Goal: Book appointment/travel/reservation

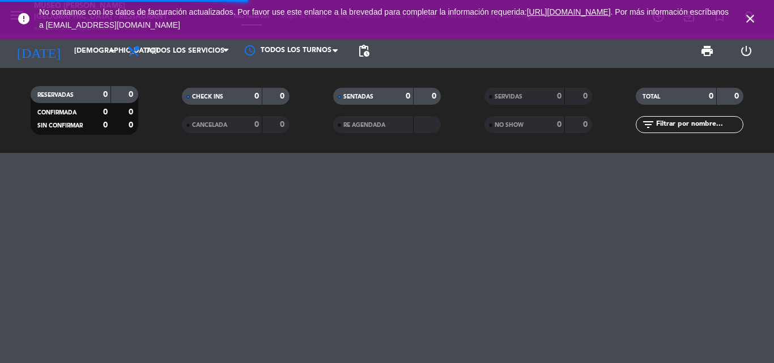
click at [686, 128] on input "text" at bounding box center [699, 124] width 88 height 12
type input "[PERSON_NAME]"
click at [309, 220] on div at bounding box center [387, 258] width 774 height 210
drag, startPoint x: 573, startPoint y: 121, endPoint x: 537, endPoint y: 119, distance: 36.9
click at [537, 120] on div "RESERVADAS 53 372 CONFIRMADA 6 61 SIN CONFIRMAR 47 311 CHECK INS 0 0 CANCELADA …" at bounding box center [387, 110] width 774 height 62
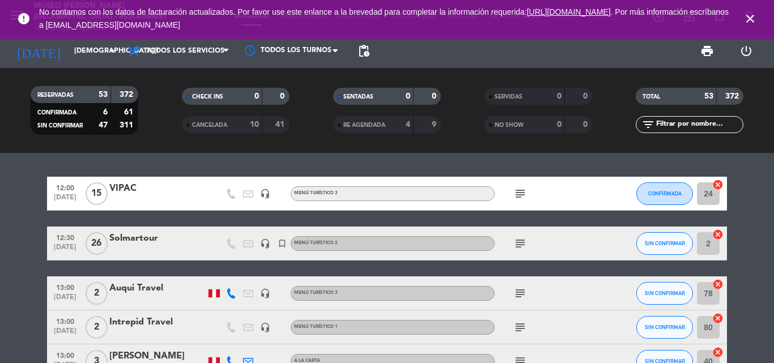
click at [667, 121] on input "text" at bounding box center [699, 124] width 88 height 12
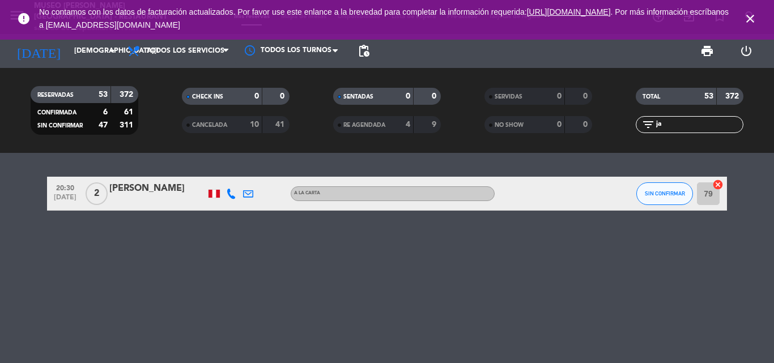
type input "ja"
click at [70, 50] on input "jue. 2 oct." at bounding box center [117, 50] width 96 height 19
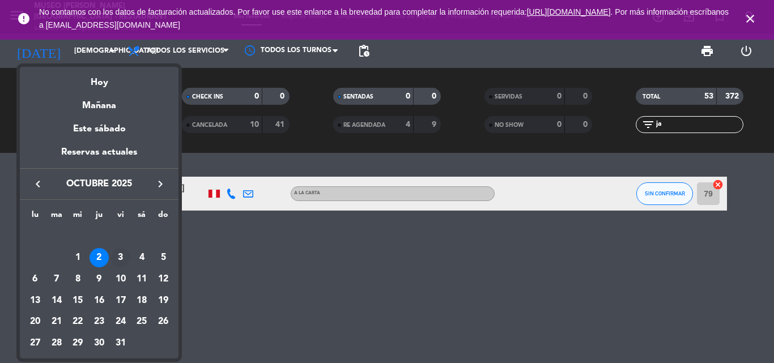
click at [125, 258] on div "3" at bounding box center [120, 257] width 19 height 19
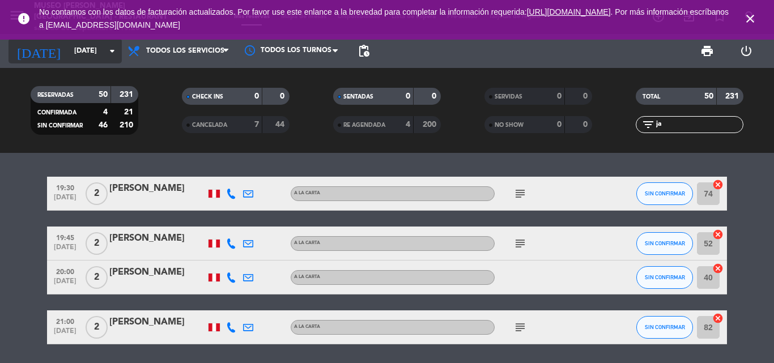
click at [69, 50] on input "vie. 3 oct." at bounding box center [117, 50] width 96 height 19
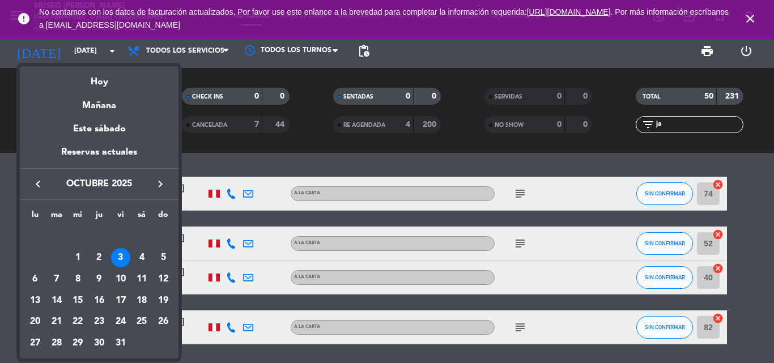
click at [35, 184] on icon "keyboard_arrow_left" at bounding box center [38, 184] width 14 height 14
click at [34, 319] on div "22" at bounding box center [34, 321] width 19 height 19
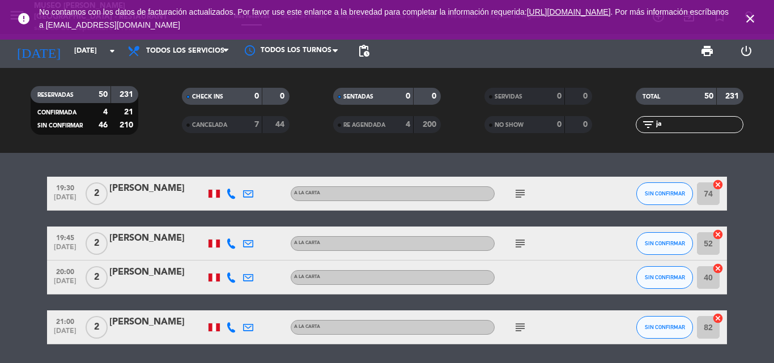
type input "[DATE]"
drag, startPoint x: 625, startPoint y: 125, endPoint x: 541, endPoint y: 125, distance: 84.4
click at [544, 125] on div "RESERVADAS 50 231 CONFIRMADA 4 21 SIN CONFIRMAR 46 210 CHECK INS 0 0 CANCELADA …" at bounding box center [387, 110] width 774 height 62
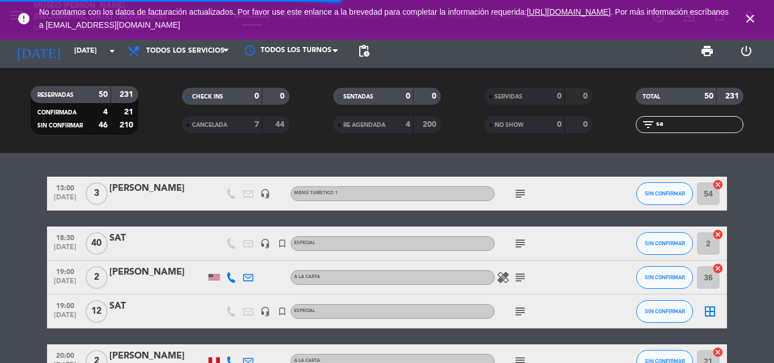
type input "sat"
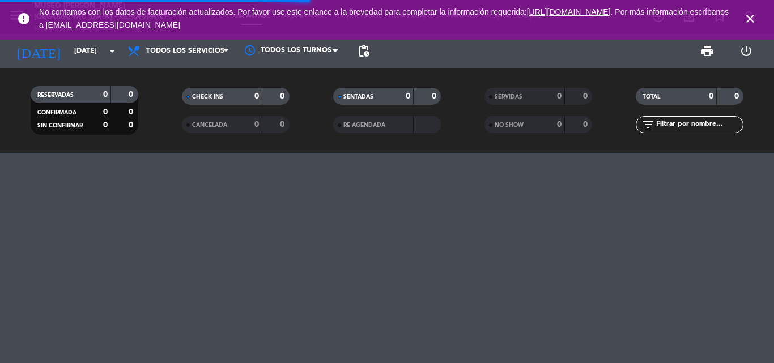
click at [684, 122] on input "text" at bounding box center [699, 124] width 88 height 12
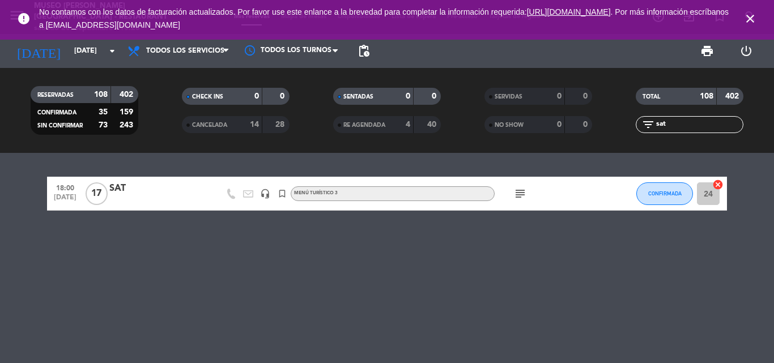
click at [121, 186] on div "SAT" at bounding box center [157, 188] width 96 height 15
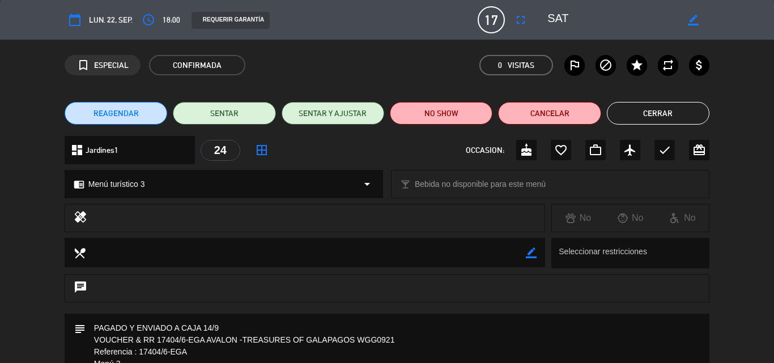
click at [654, 122] on button "Cerrar" at bounding box center [658, 113] width 103 height 23
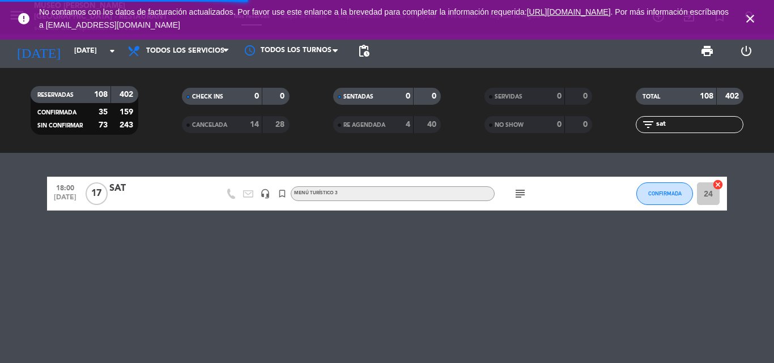
drag, startPoint x: 664, startPoint y: 125, endPoint x: 576, endPoint y: 127, distance: 87.3
click at [576, 127] on div "RESERVADAS 108 402 CONFIRMADA 35 159 SIN CONFIRMAR 73 243 CHECK INS 0 0 CANCELA…" at bounding box center [387, 110] width 774 height 62
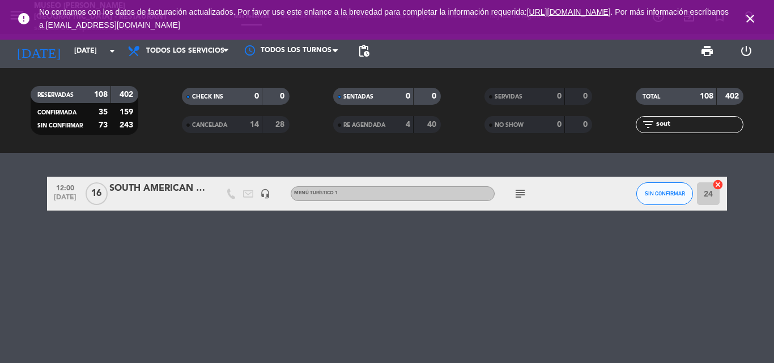
type input "sout"
click at [154, 182] on div "SOUTH AMERICAN DMC" at bounding box center [157, 188] width 96 height 15
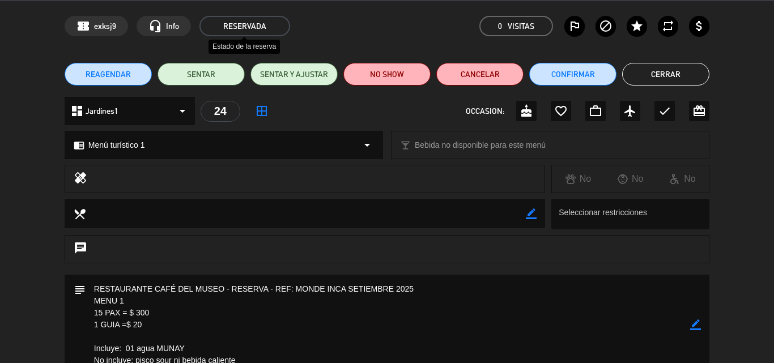
scroll to position [113, 0]
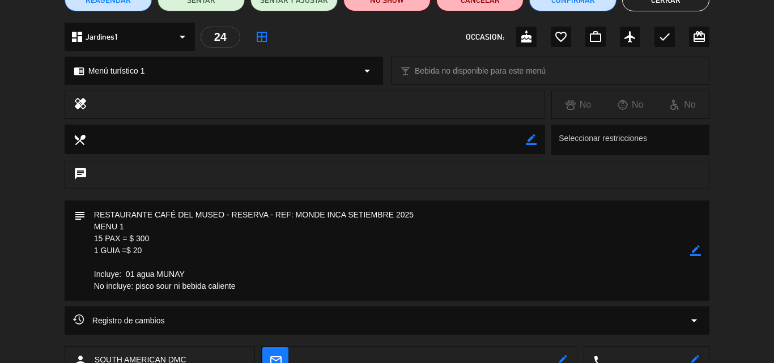
drag, startPoint x: 692, startPoint y: 250, endPoint x: 590, endPoint y: 260, distance: 103.0
click at [692, 250] on icon "border_color" at bounding box center [695, 250] width 11 height 11
click at [154, 249] on textarea at bounding box center [388, 251] width 605 height 100
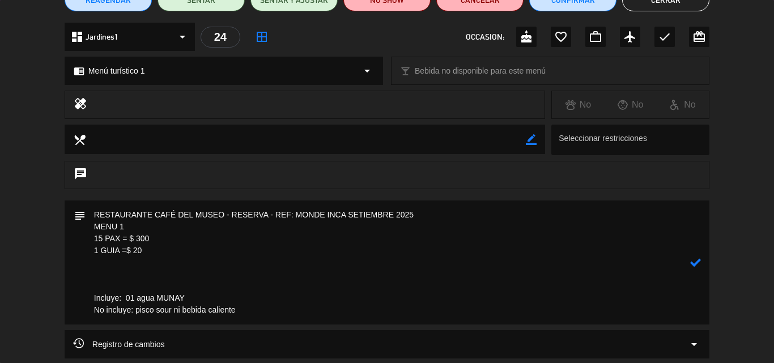
paste textarea "Entrada: Ensalada de solterito Platos de Fondo: Risotto criollo Postre: Ensalad…"
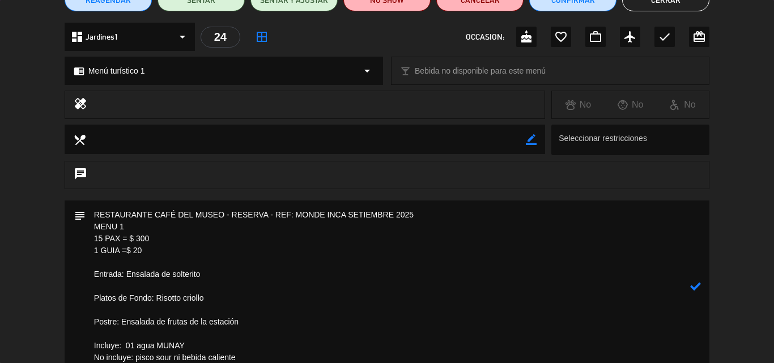
click at [103, 283] on textarea at bounding box center [388, 287] width 605 height 172
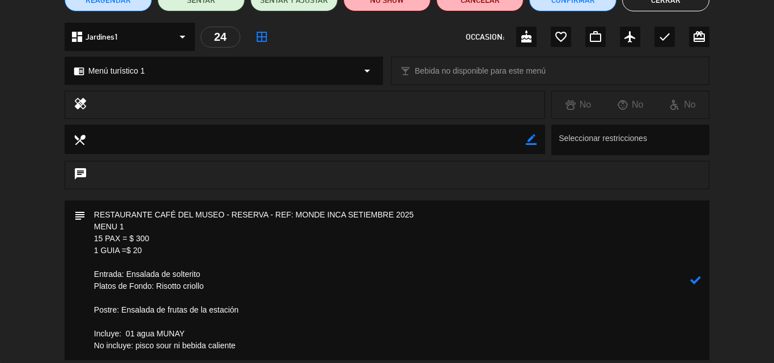
click at [112, 301] on textarea at bounding box center [388, 281] width 605 height 160
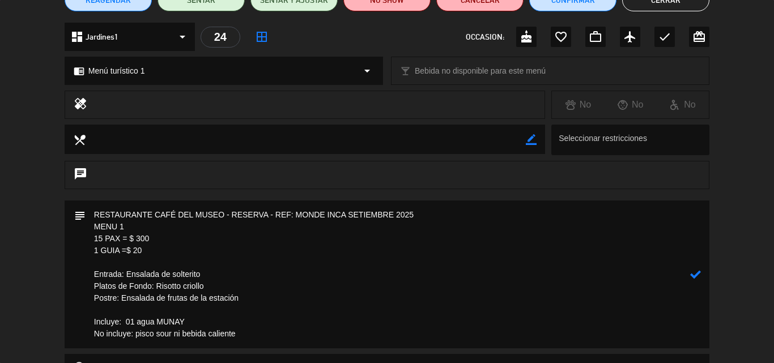
click at [695, 273] on icon at bounding box center [695, 274] width 11 height 11
drag, startPoint x: 146, startPoint y: 250, endPoint x: 90, endPoint y: 226, distance: 60.4
click at [90, 226] on textarea at bounding box center [388, 275] width 605 height 148
click at [317, 237] on textarea at bounding box center [388, 275] width 605 height 148
click at [693, 276] on icon "border_color" at bounding box center [695, 274] width 11 height 11
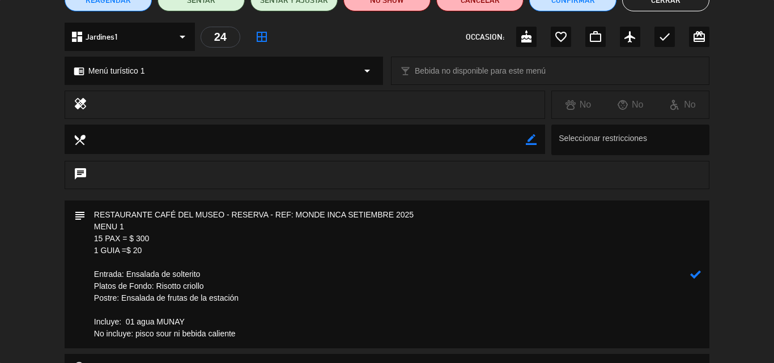
click at [274, 216] on textarea at bounding box center [388, 275] width 605 height 148
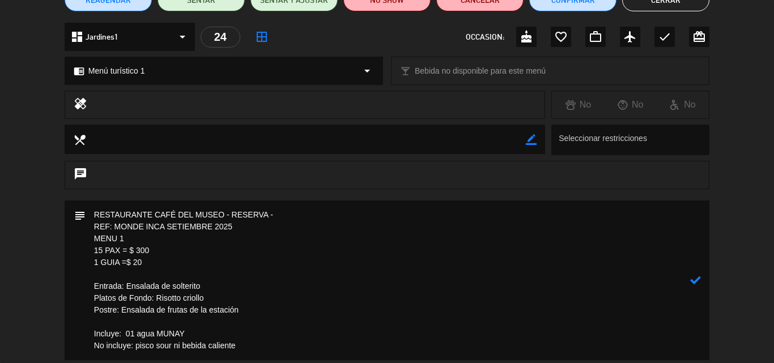
drag, startPoint x: 152, startPoint y: 265, endPoint x: 74, endPoint y: 225, distance: 87.9
click at [74, 225] on div "subject" at bounding box center [387, 281] width 645 height 160
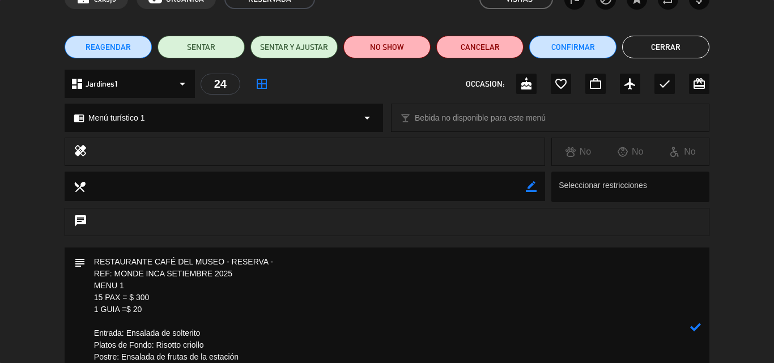
scroll to position [170, 0]
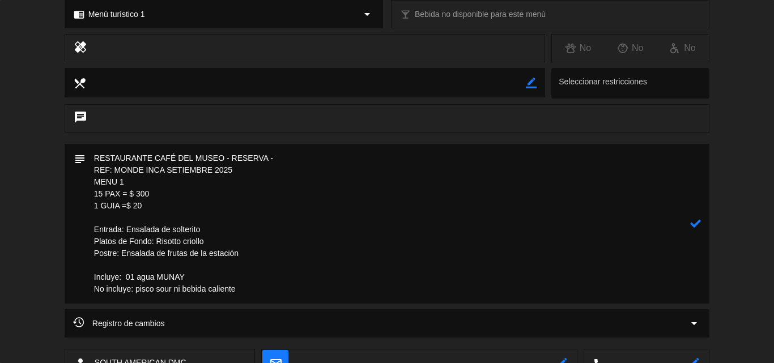
click at [93, 154] on textarea at bounding box center [388, 224] width 605 height 160
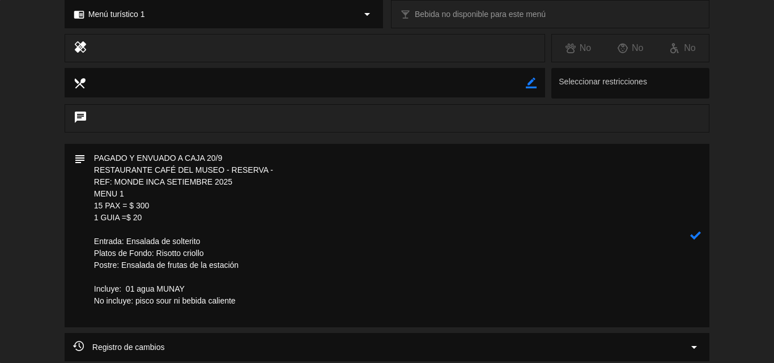
click at [696, 237] on icon at bounding box center [695, 235] width 11 height 11
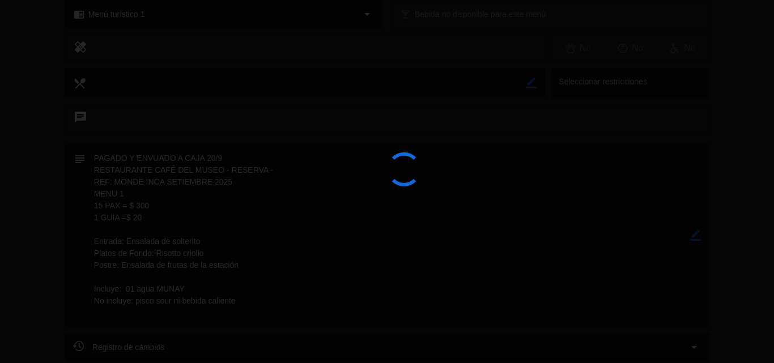
type textarea "PAGADO Y ENVUADO A CAJA 20/9 RESTAURANTE CAFÉ DEL MUSEO - RESERVA - REF: MONDE …"
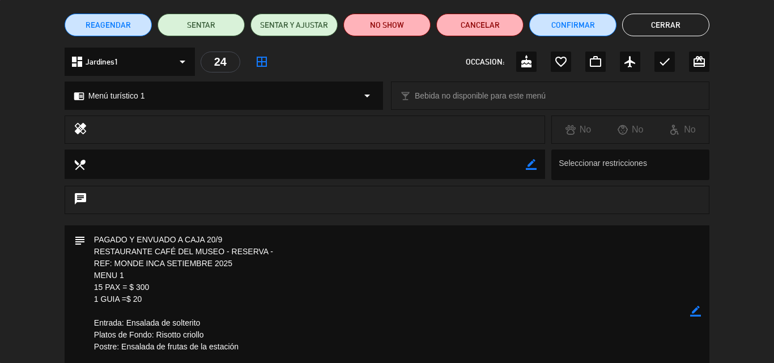
scroll to position [0, 0]
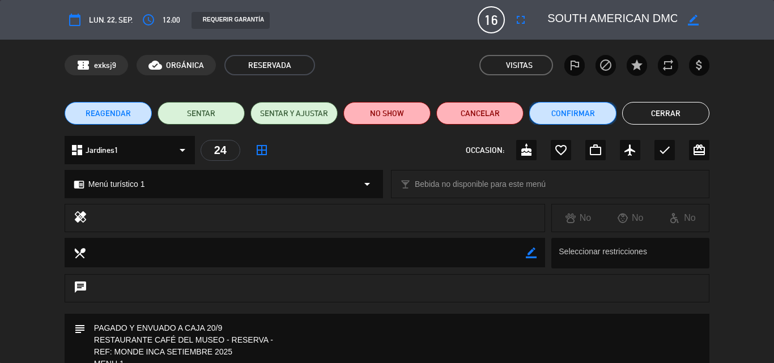
click at [568, 107] on button "Confirmar" at bounding box center [572, 113] width 87 height 23
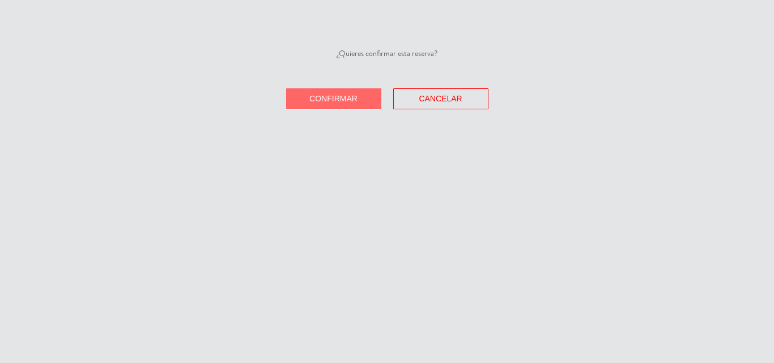
click at [304, 95] on button "Confirmar" at bounding box center [333, 98] width 95 height 21
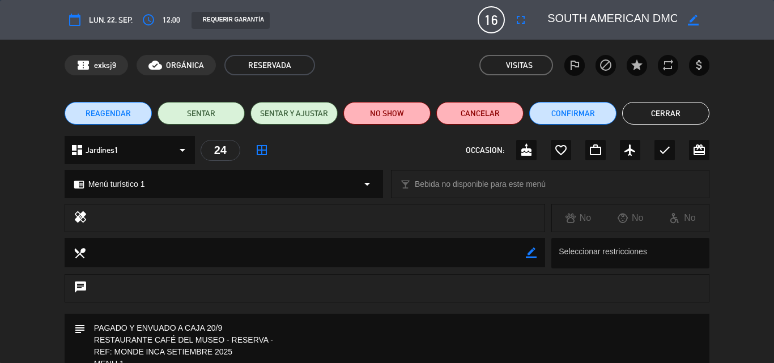
click at [681, 112] on button "Cerrar" at bounding box center [665, 113] width 87 height 23
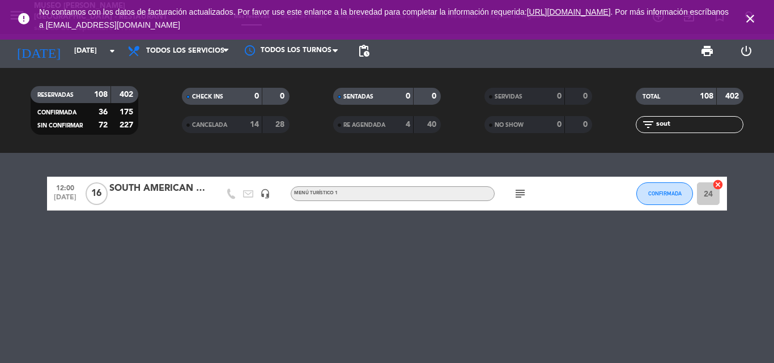
click at [154, 193] on div "SOUTH AMERICAN DMC" at bounding box center [157, 188] width 96 height 15
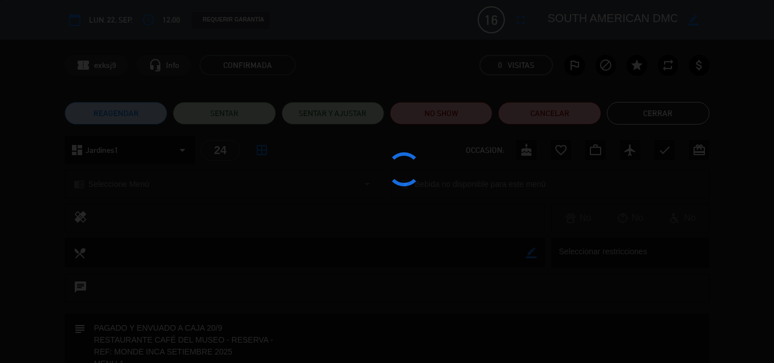
click at [625, 112] on div at bounding box center [387, 181] width 774 height 363
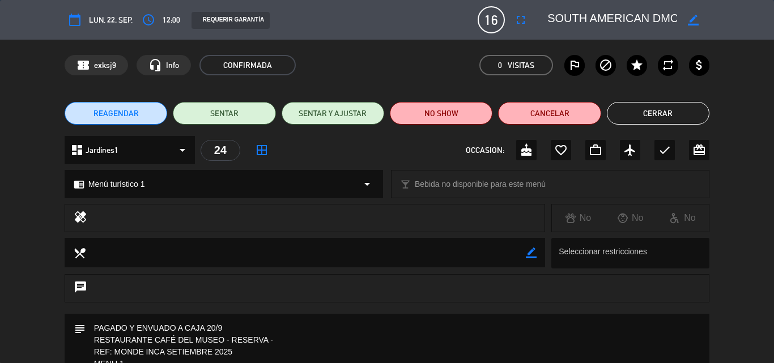
click at [625, 112] on button "Cerrar" at bounding box center [658, 113] width 103 height 23
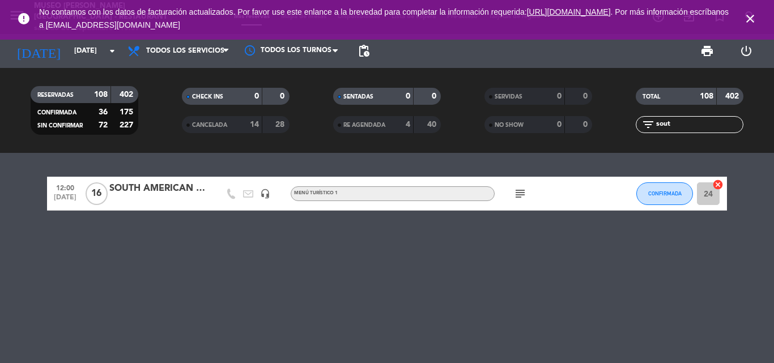
click at [752, 18] on icon "close" at bounding box center [750, 19] width 14 height 14
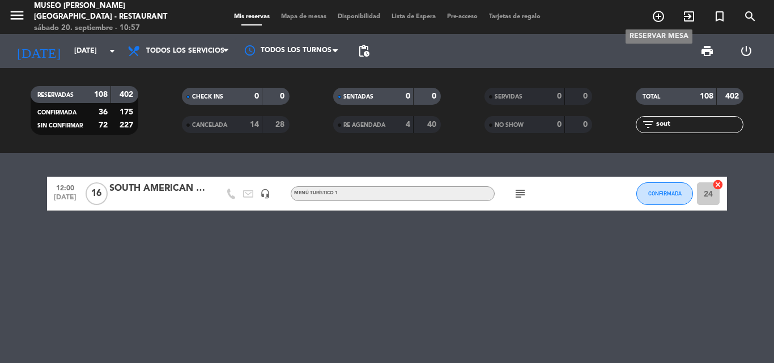
click at [661, 18] on icon "add_circle_outline" at bounding box center [659, 17] width 14 height 14
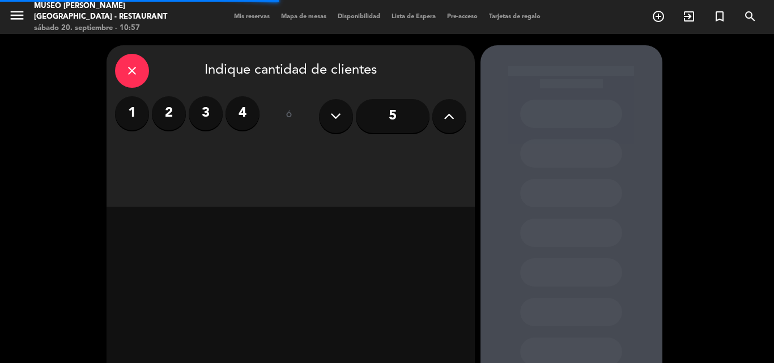
click at [447, 115] on icon at bounding box center [449, 116] width 11 height 17
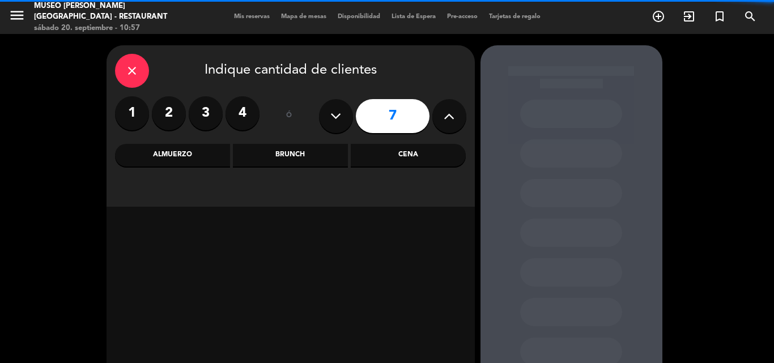
click at [447, 115] on icon at bounding box center [449, 116] width 11 height 17
type input "8"
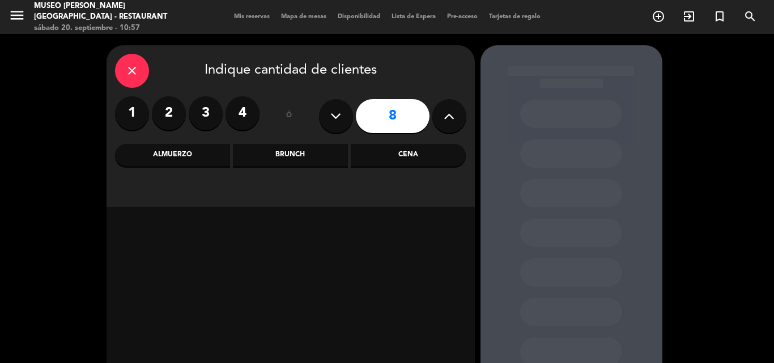
click at [421, 153] on div "Cena" at bounding box center [408, 155] width 115 height 23
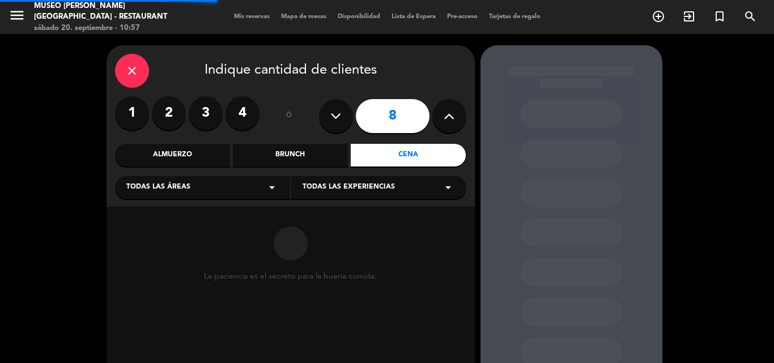
click at [189, 193] on div "Todas las áreas arrow_drop_down" at bounding box center [202, 187] width 175 height 23
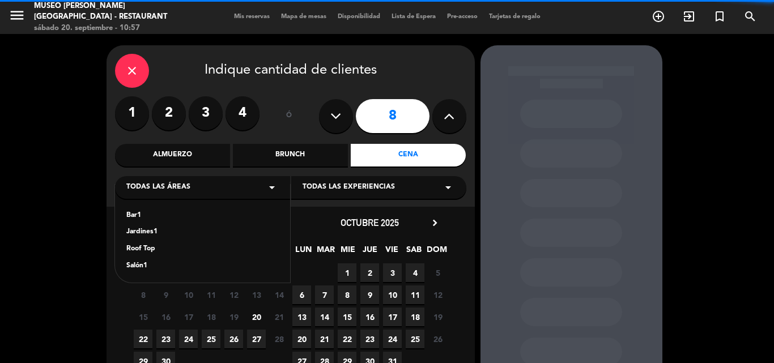
click at [155, 229] on div "Jardines1" at bounding box center [202, 232] width 152 height 11
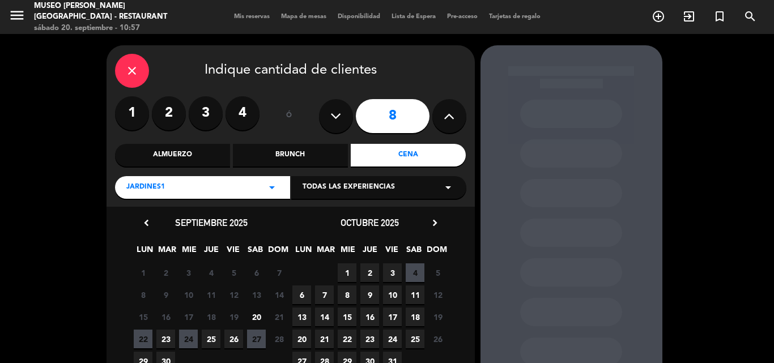
click at [259, 317] on span "20" at bounding box center [256, 317] width 19 height 19
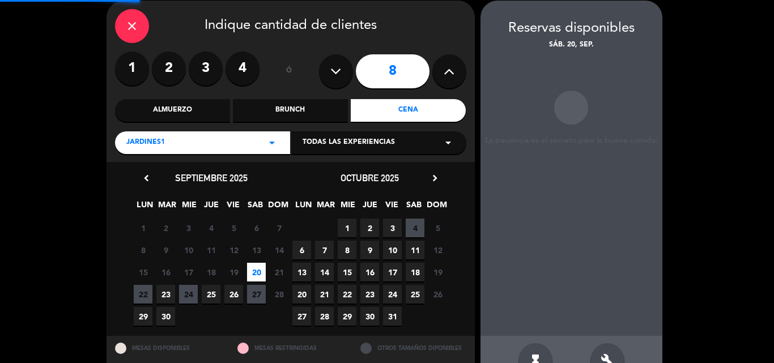
scroll to position [45, 0]
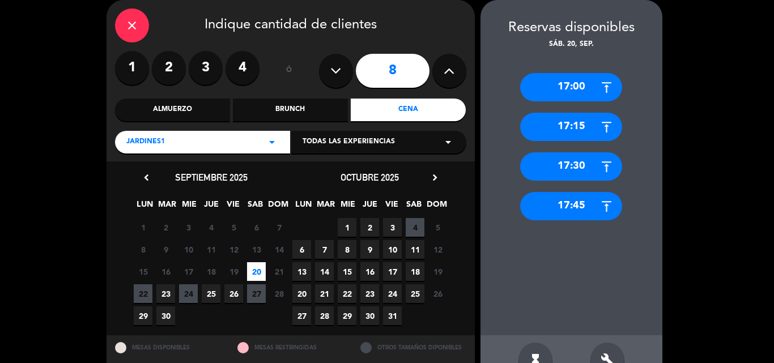
click at [555, 82] on div "17:00" at bounding box center [571, 87] width 102 height 28
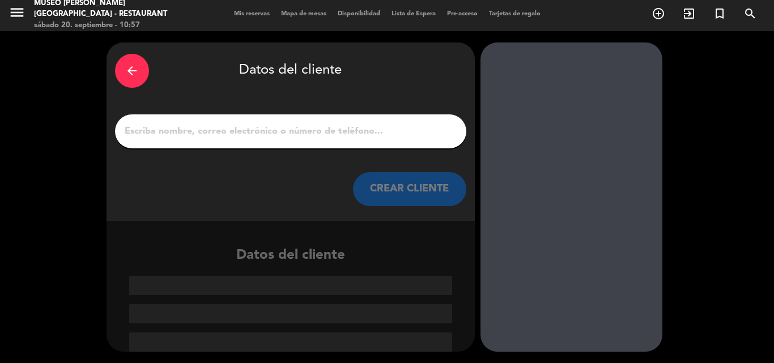
click at [131, 62] on div "arrow_back" at bounding box center [132, 71] width 34 height 34
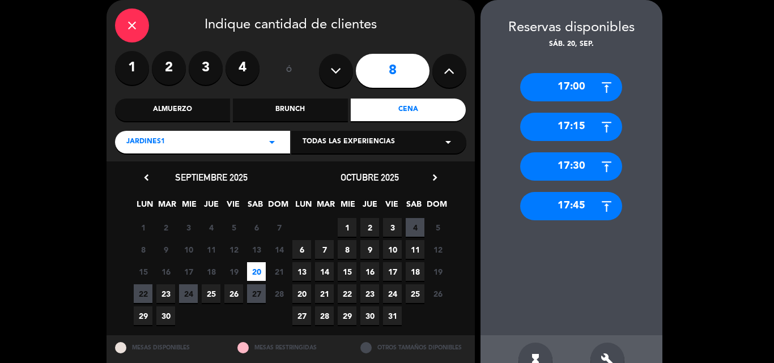
click at [171, 70] on label "2" at bounding box center [169, 68] width 34 height 34
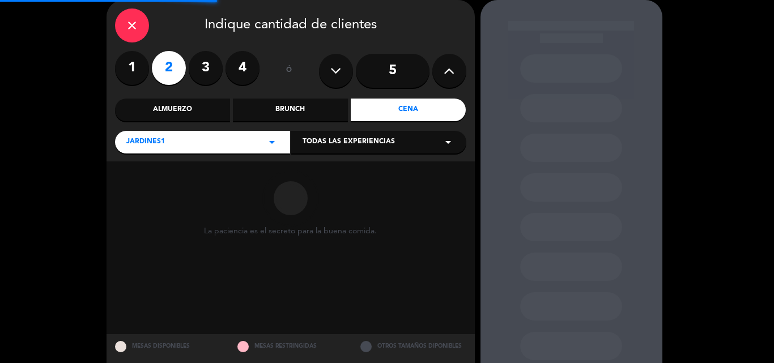
drag, startPoint x: 164, startPoint y: 104, endPoint x: 155, endPoint y: 158, distance: 55.1
click at [164, 103] on div "Almuerzo" at bounding box center [172, 110] width 115 height 23
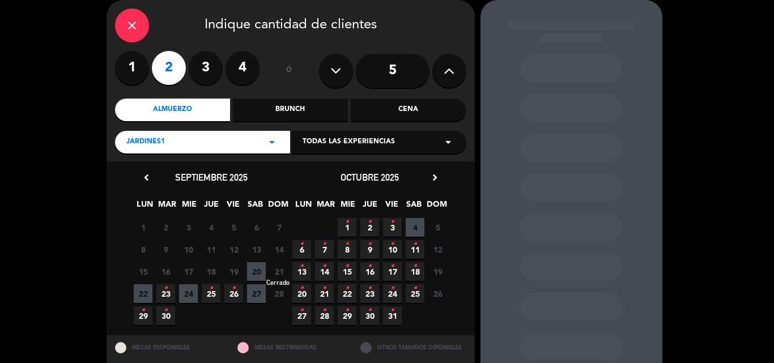
click at [284, 278] on span "21" at bounding box center [279, 271] width 19 height 19
click at [184, 101] on div "Almuerzo" at bounding box center [172, 110] width 115 height 23
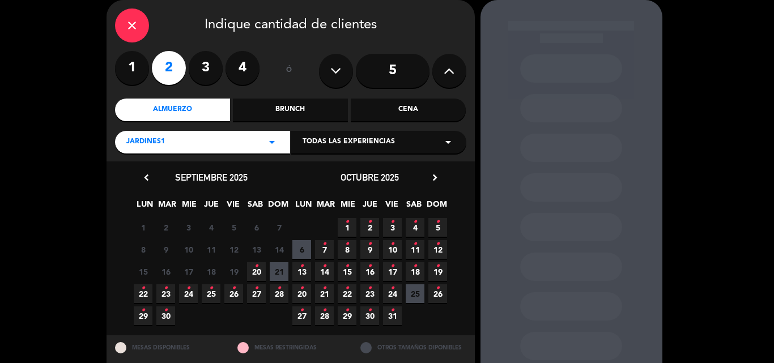
click at [277, 271] on span "21" at bounding box center [279, 271] width 19 height 19
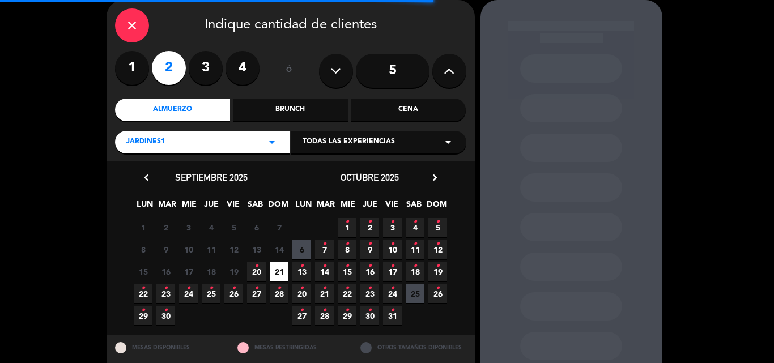
click at [163, 144] on span "Jardines1" at bounding box center [145, 142] width 39 height 11
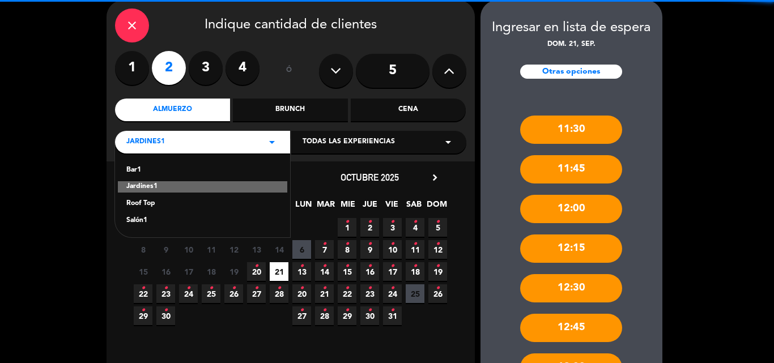
click at [148, 207] on div "Roof Top" at bounding box center [202, 203] width 152 height 11
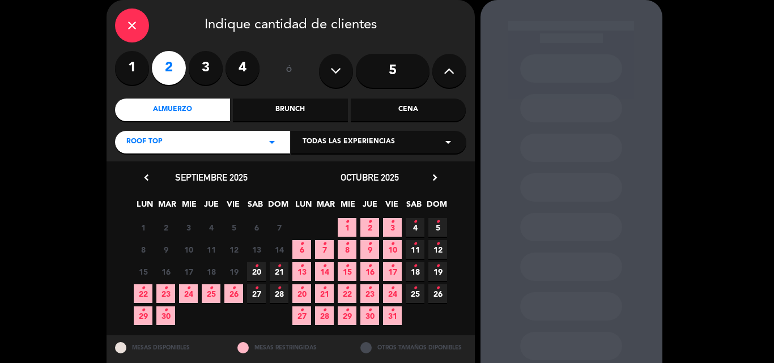
click at [278, 270] on icon "•" at bounding box center [279, 266] width 4 height 18
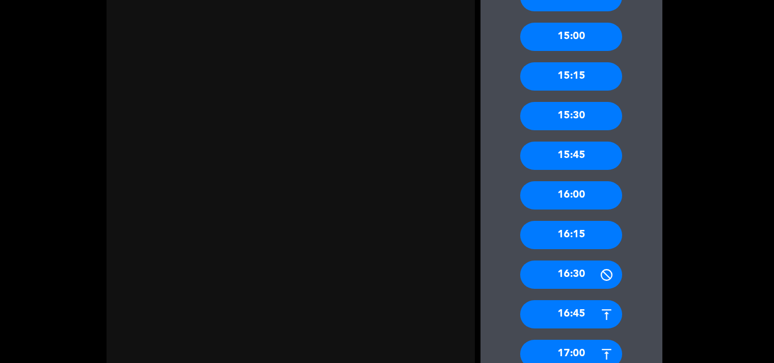
scroll to position [839, 0]
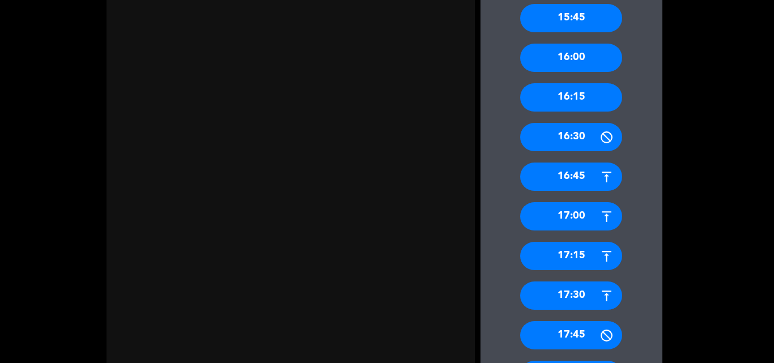
drag, startPoint x: 579, startPoint y: 56, endPoint x: 345, endPoint y: 80, distance: 235.2
click at [578, 56] on div "16:00" at bounding box center [571, 58] width 102 height 28
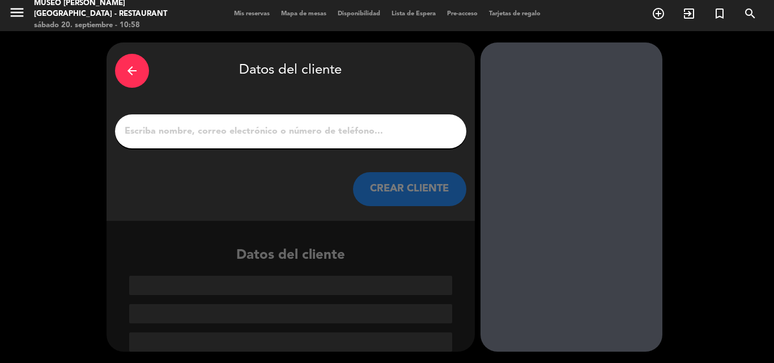
click at [286, 125] on input "1" at bounding box center [291, 132] width 334 height 16
paste input "[PERSON_NAME]"
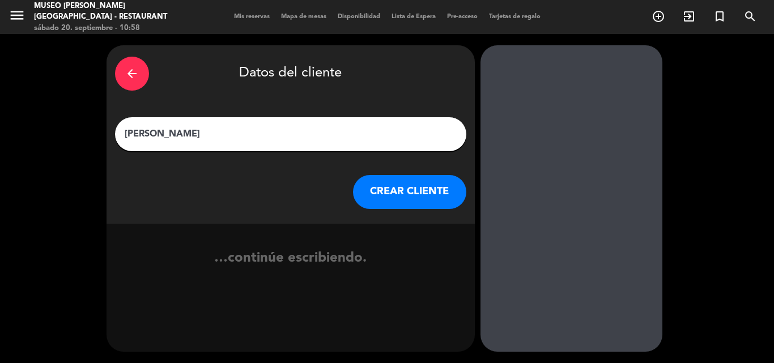
type input "[PERSON_NAME]"
click at [428, 193] on button "CREAR CLIENTE" at bounding box center [409, 192] width 113 height 34
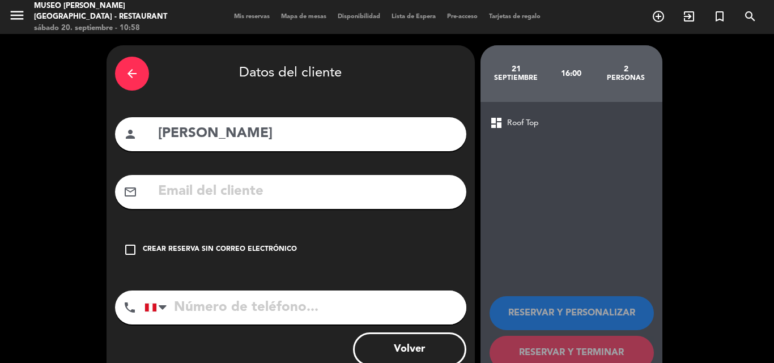
click at [303, 190] on input "text" at bounding box center [307, 191] width 301 height 23
paste input "[EMAIL_ADDRESS][DOMAIN_NAME]"
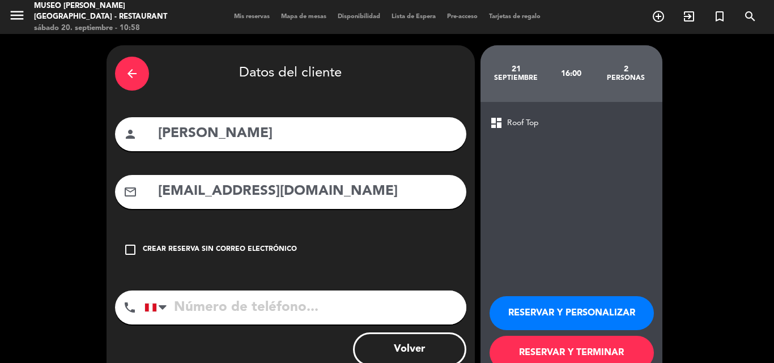
type input "[EMAIL_ADDRESS][DOMAIN_NAME]"
click at [286, 309] on input "tel" at bounding box center [305, 308] width 322 height 34
drag, startPoint x: 526, startPoint y: 308, endPoint x: 430, endPoint y: 159, distance: 177.6
click at [527, 308] on button "RESERVAR Y PERSONALIZAR" at bounding box center [572, 313] width 164 height 34
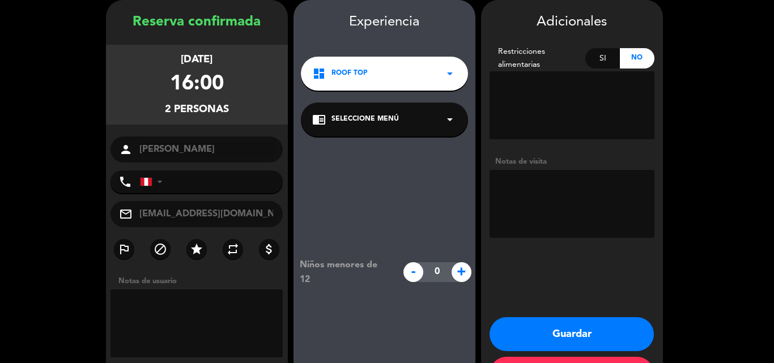
click at [344, 125] on div "chrome_reader_mode Seleccione Menú arrow_drop_down" at bounding box center [384, 120] width 167 height 34
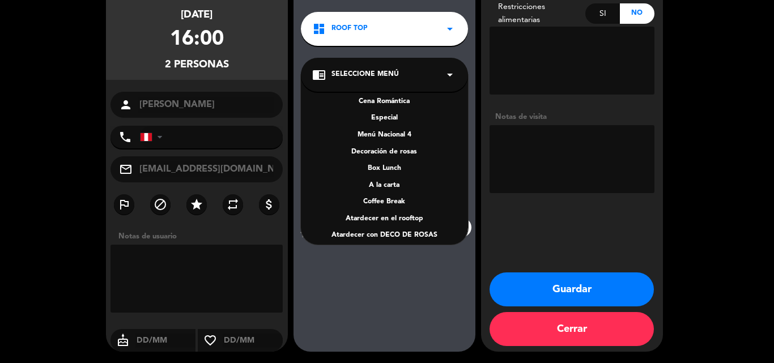
scroll to position [146, 0]
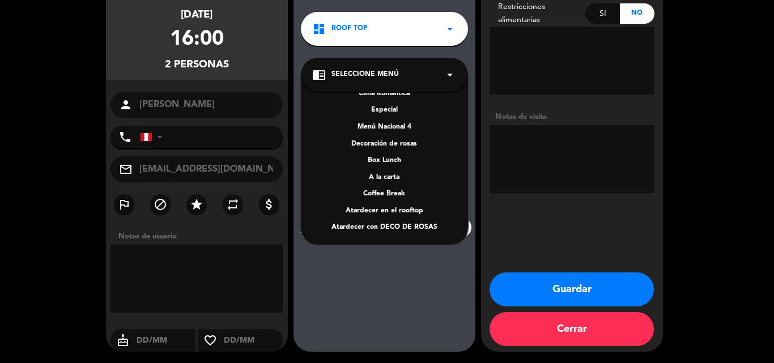
drag, startPoint x: 375, startPoint y: 178, endPoint x: 546, endPoint y: 300, distance: 210.1
click at [375, 177] on div "A la carta" at bounding box center [384, 177] width 144 height 11
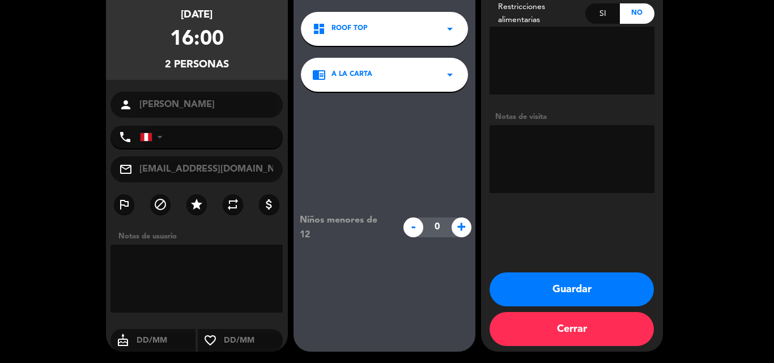
click at [548, 294] on button "Guardar" at bounding box center [572, 290] width 164 height 34
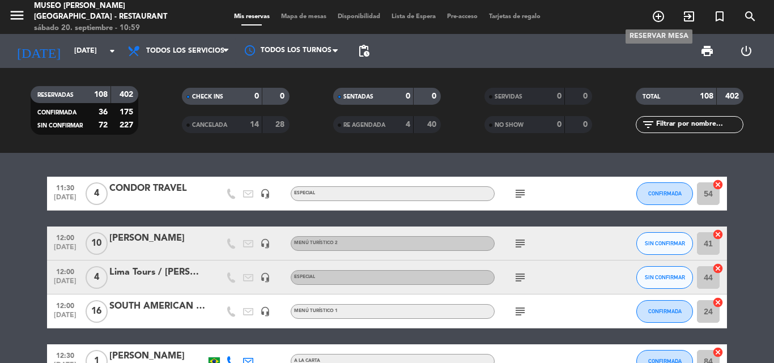
click at [656, 16] on icon "add_circle_outline" at bounding box center [659, 17] width 14 height 14
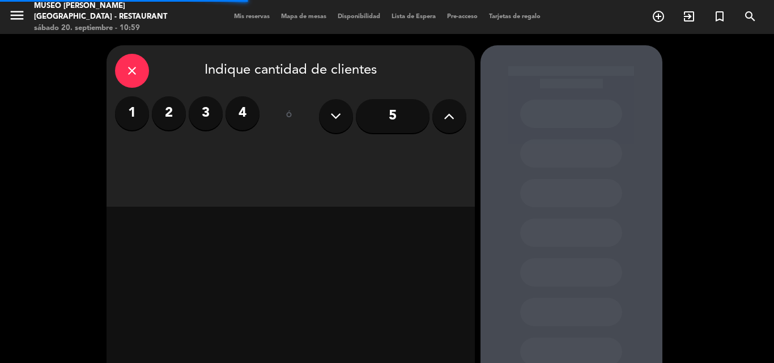
click at [171, 112] on label "2" at bounding box center [169, 113] width 34 height 34
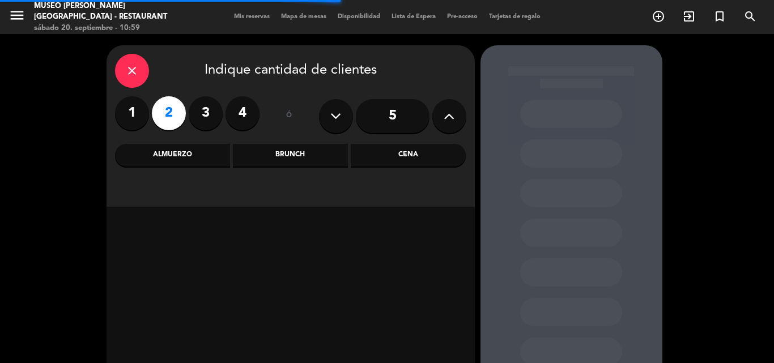
click at [161, 153] on div "Almuerzo" at bounding box center [172, 155] width 115 height 23
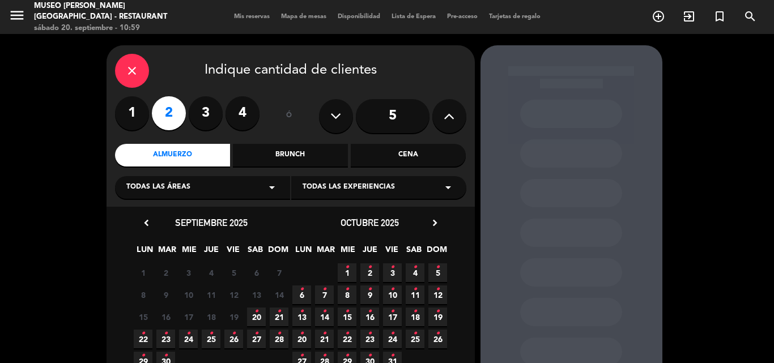
click at [258, 315] on icon "•" at bounding box center [256, 312] width 4 height 18
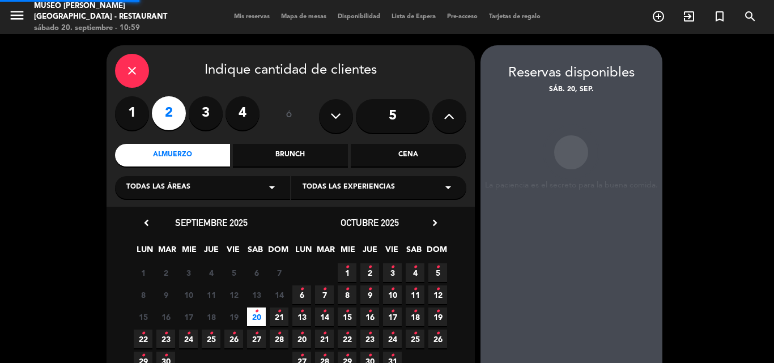
scroll to position [45, 0]
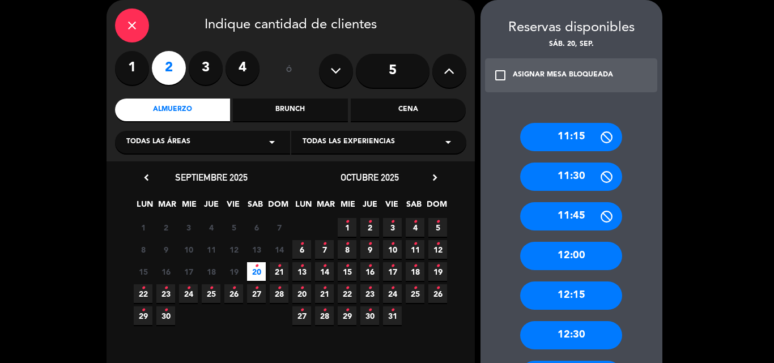
click at [137, 145] on span "Todas las áreas" at bounding box center [158, 142] width 64 height 11
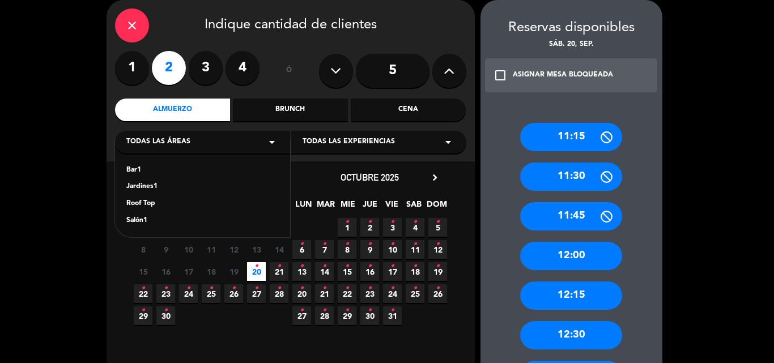
click at [143, 202] on div "Roof Top" at bounding box center [202, 203] width 152 height 11
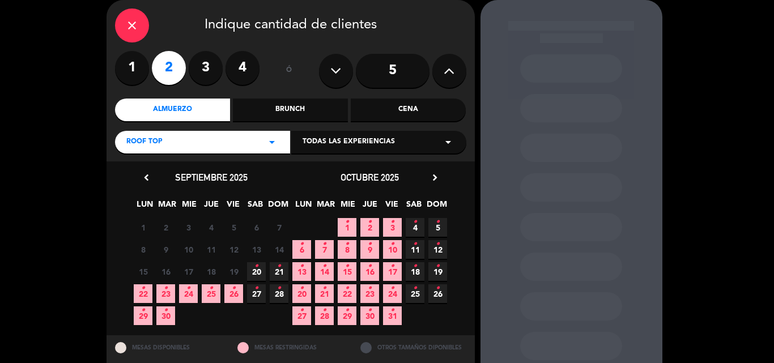
click at [256, 277] on span "20 •" at bounding box center [256, 271] width 19 height 19
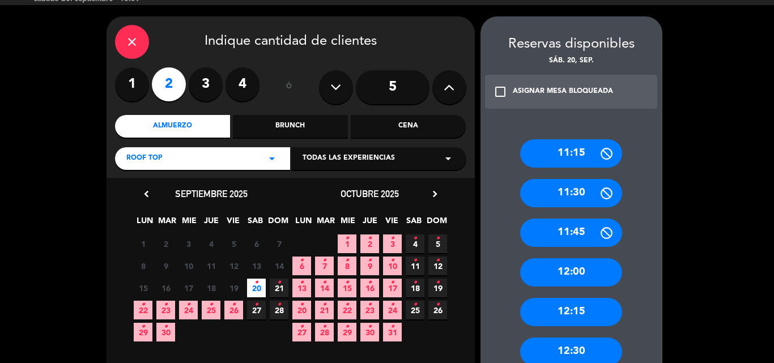
scroll to position [0, 0]
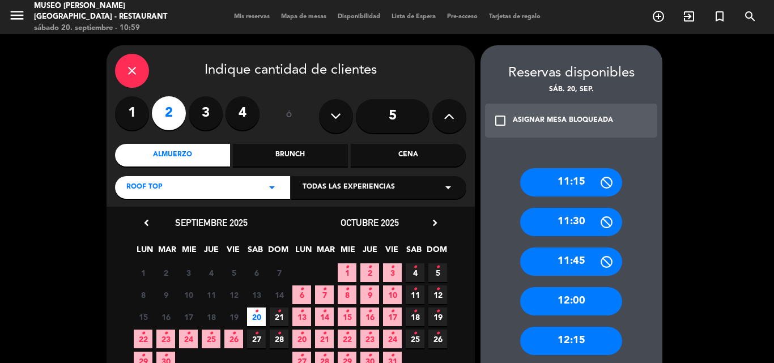
click at [408, 152] on div "Cena" at bounding box center [408, 155] width 115 height 23
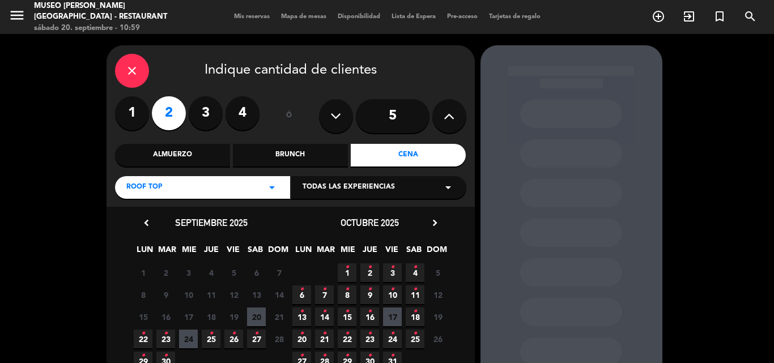
click at [257, 316] on span "20" at bounding box center [256, 317] width 19 height 19
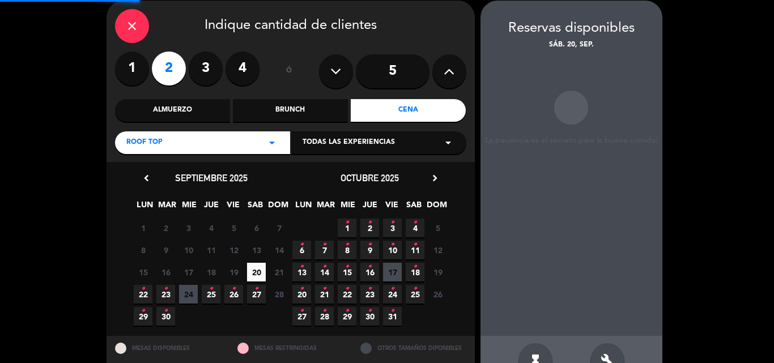
scroll to position [45, 0]
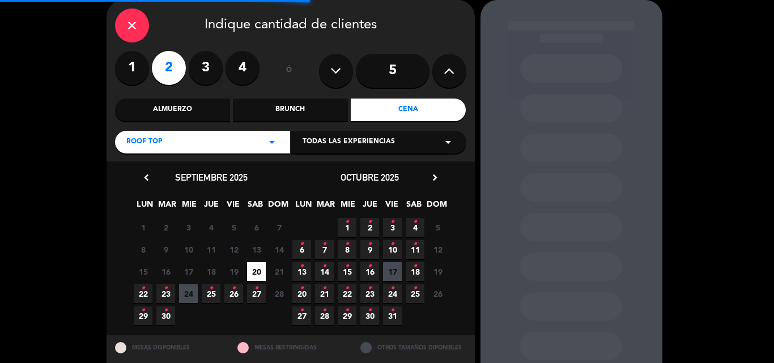
click at [210, 145] on div "Roof Top arrow_drop_down" at bounding box center [202, 142] width 175 height 23
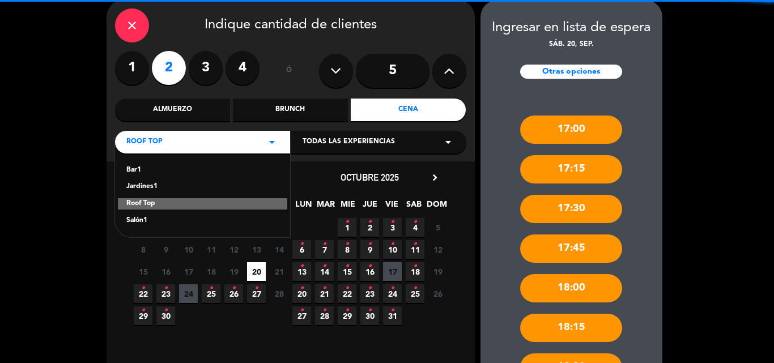
click at [133, 223] on div "Salón1" at bounding box center [202, 220] width 152 height 11
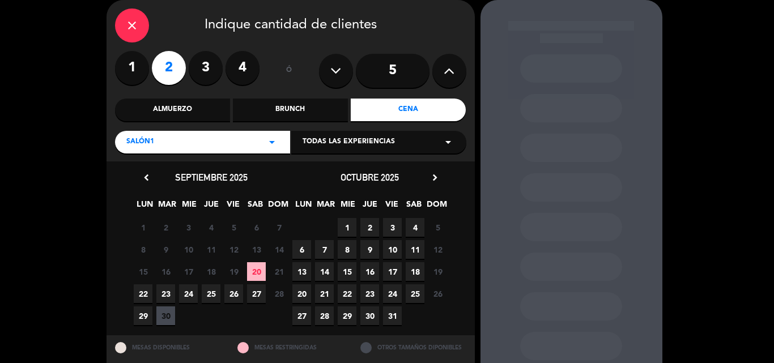
click at [262, 270] on span "20" at bounding box center [256, 271] width 19 height 19
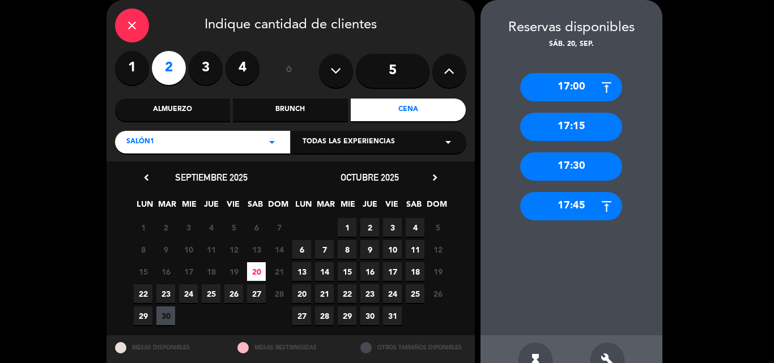
click at [542, 80] on div "17:00" at bounding box center [571, 87] width 102 height 28
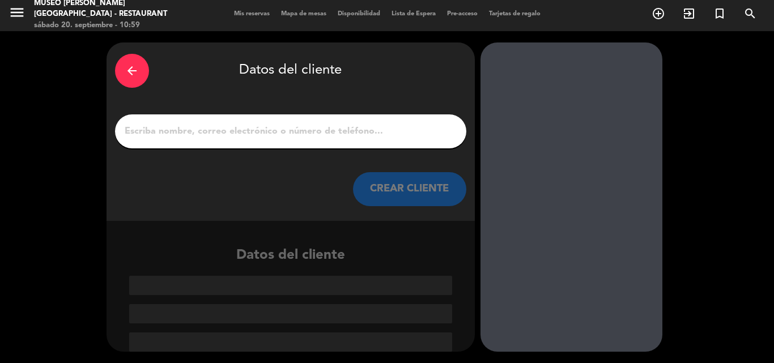
scroll to position [3, 0]
click at [138, 69] on icon "arrow_back" at bounding box center [132, 71] width 14 height 14
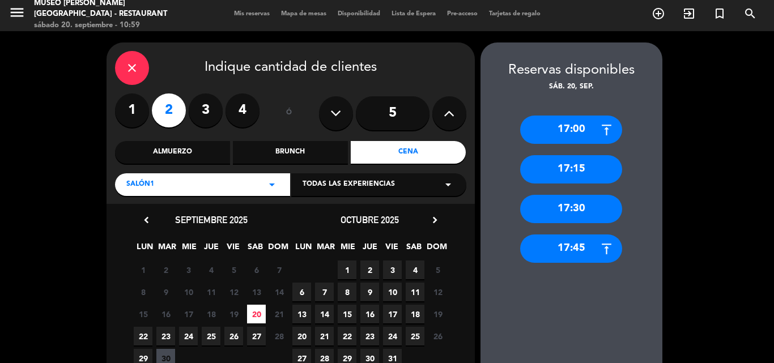
scroll to position [45, 0]
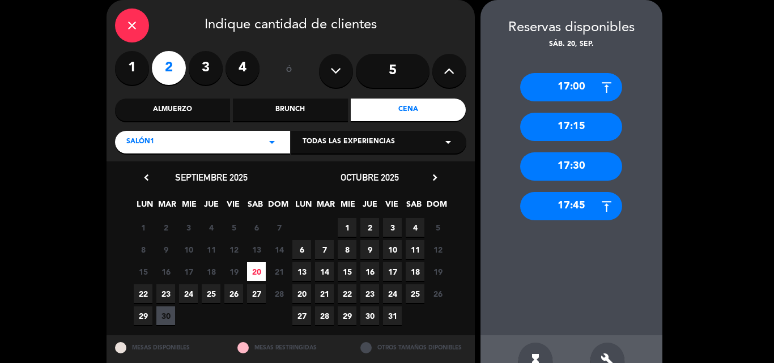
click at [132, 29] on icon "close" at bounding box center [132, 26] width 14 height 14
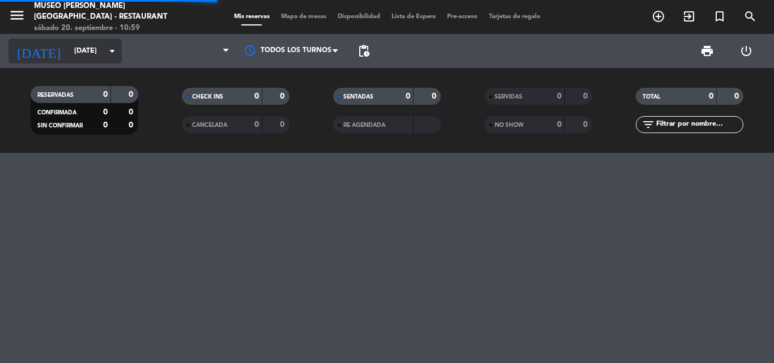
click at [77, 42] on input "[DATE]" at bounding box center [117, 50] width 96 height 19
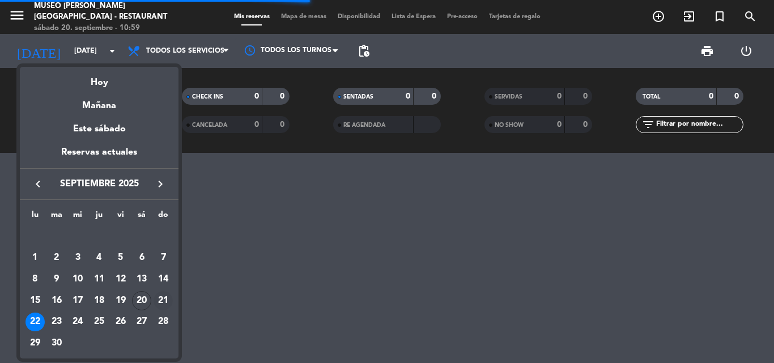
click at [161, 298] on div "21" at bounding box center [163, 300] width 19 height 19
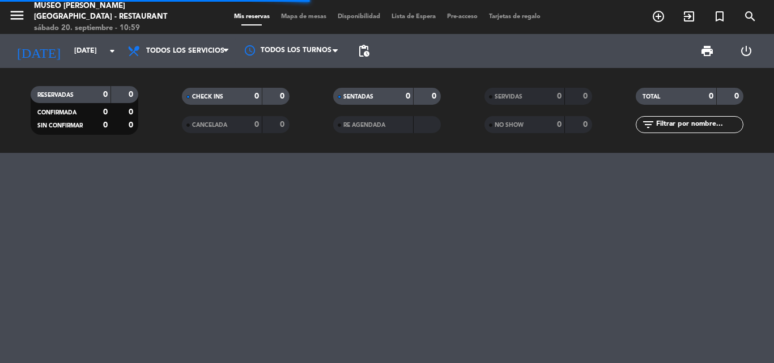
type input "[DATE]"
click at [713, 122] on input "text" at bounding box center [699, 124] width 88 height 12
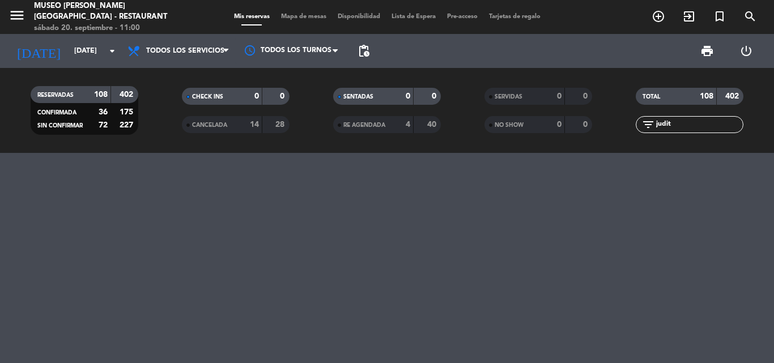
type input "[PERSON_NAME]"
